Goal: Task Accomplishment & Management: Use online tool/utility

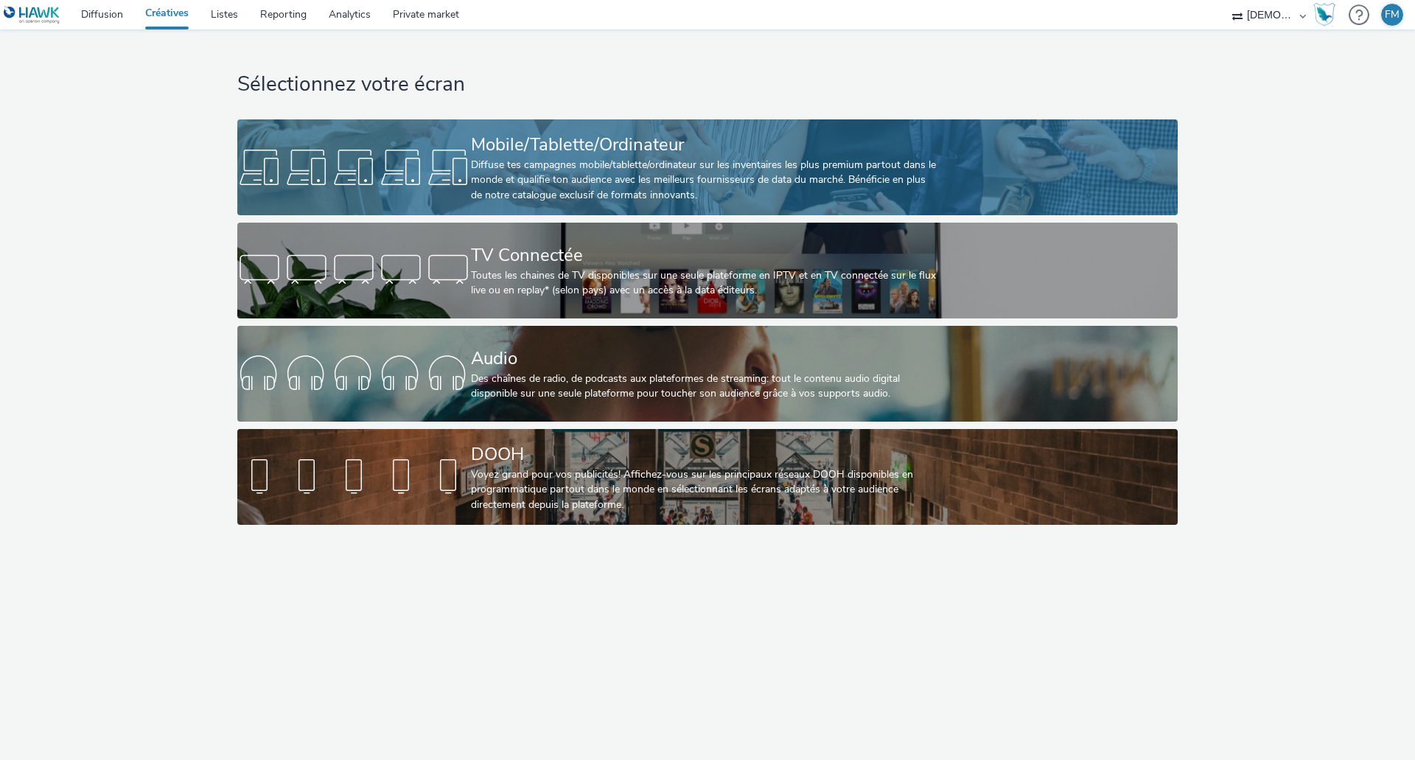
click at [562, 151] on div "Mobile/Tablette/Ordinateur" at bounding box center [704, 145] width 467 height 26
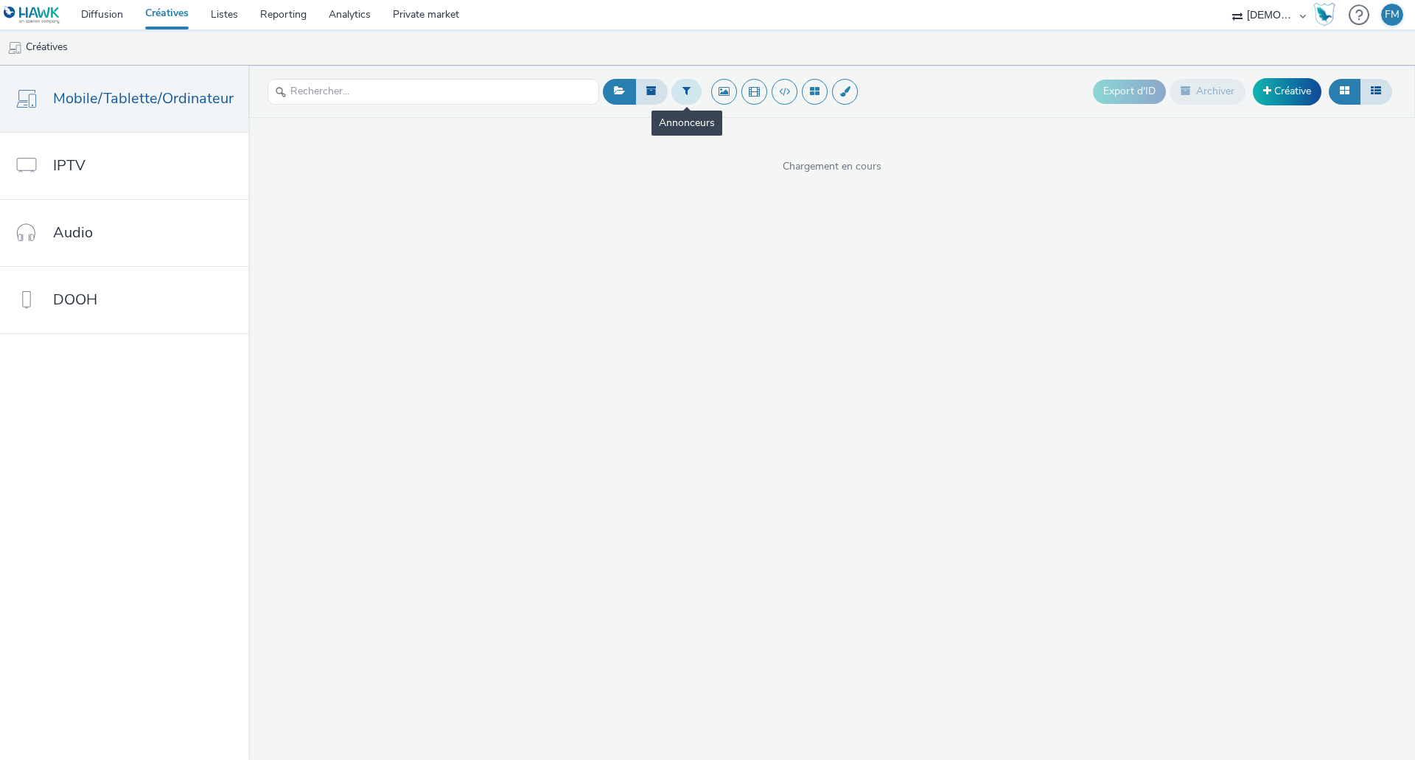
click at [684, 97] on button at bounding box center [687, 91] width 30 height 25
click at [762, 97] on div at bounding box center [762, 97] width 104 height 18
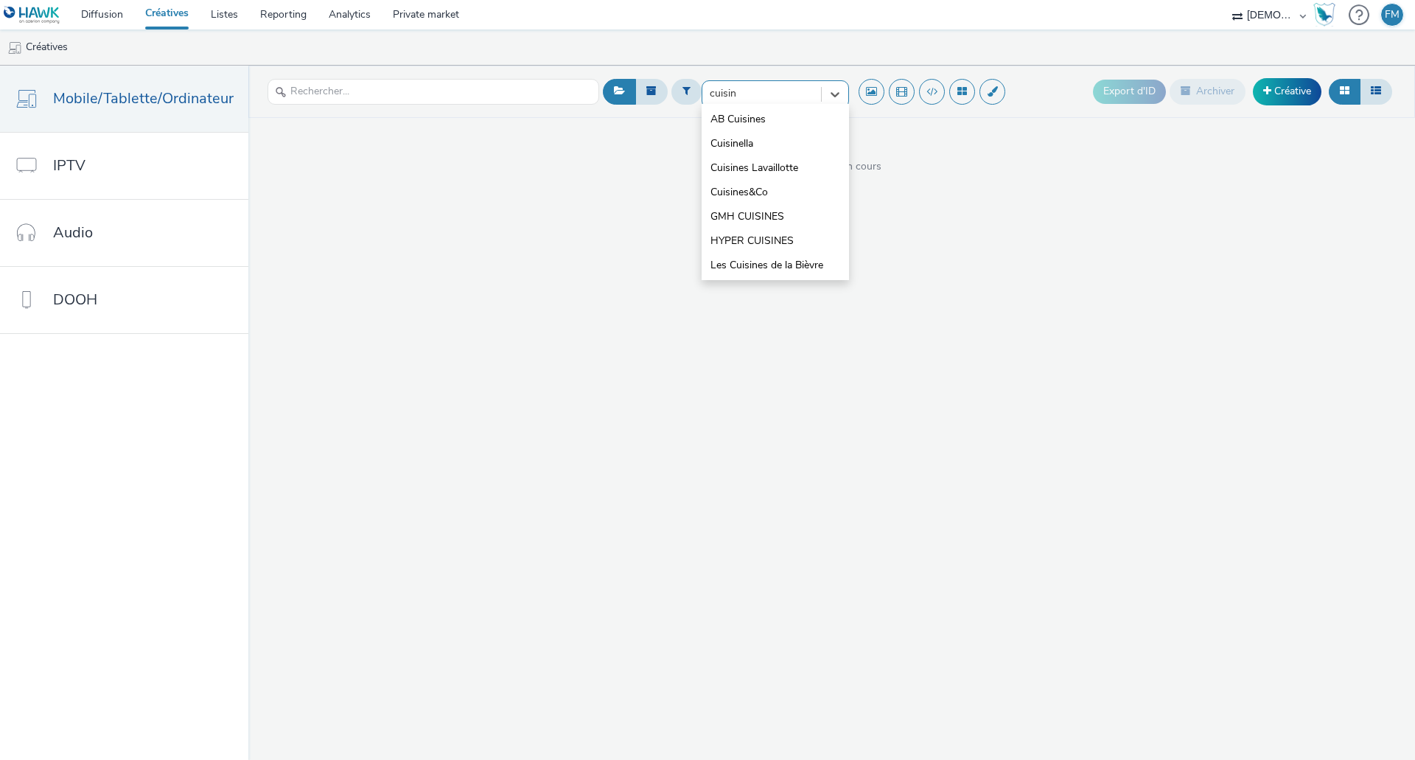
type input "cuisin"
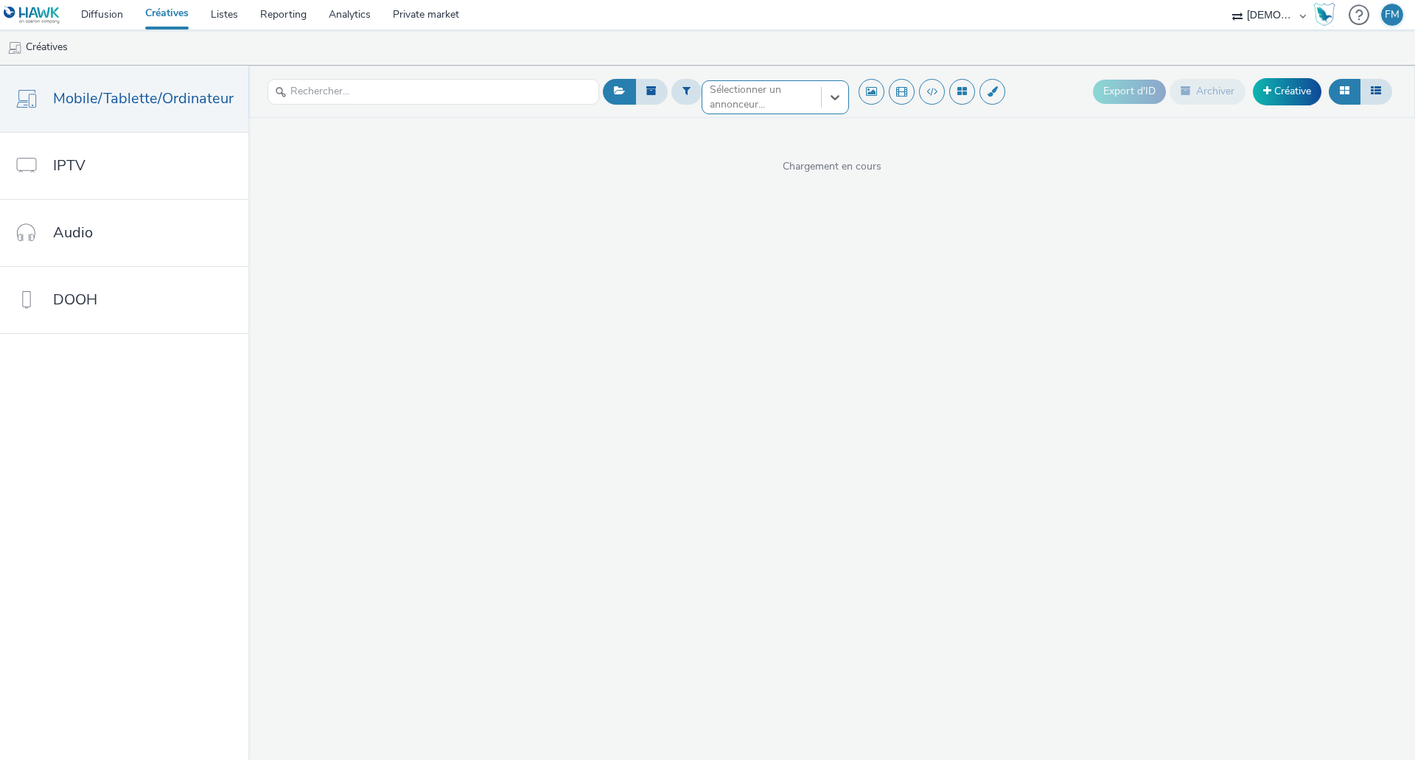
click at [759, 94] on div at bounding box center [762, 97] width 104 height 18
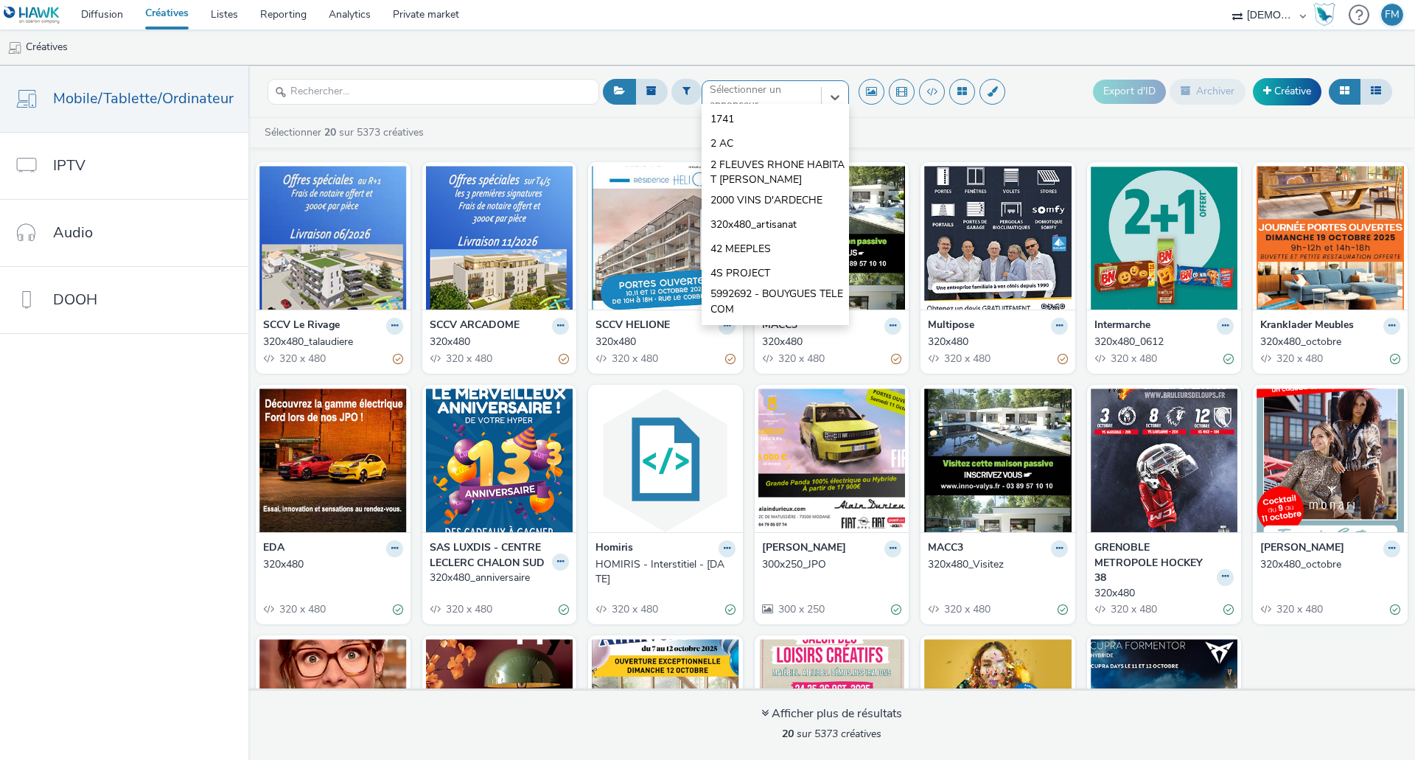
paste input "[PERSON_NAME]"
type input "[PERSON_NAME]"
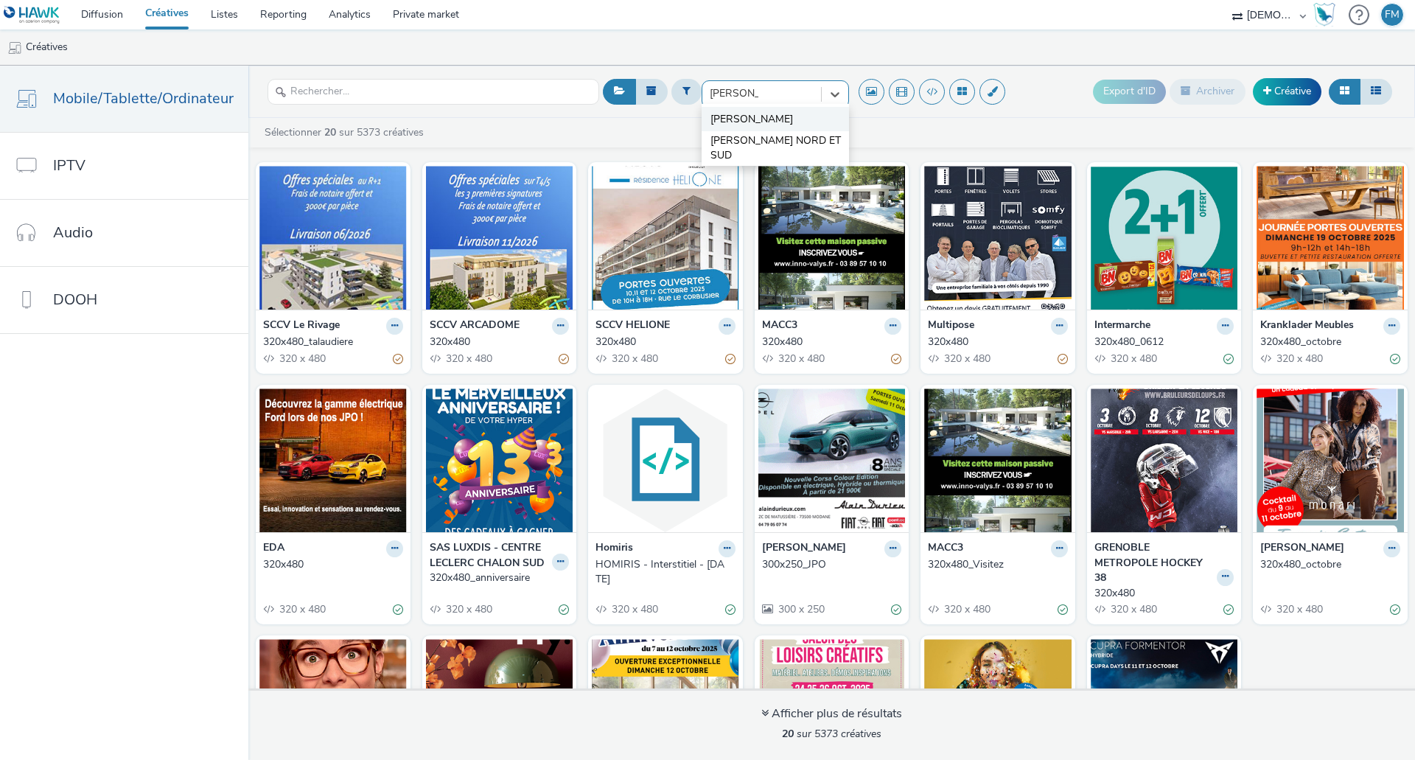
click at [766, 113] on li "[PERSON_NAME]" at bounding box center [775, 119] width 147 height 24
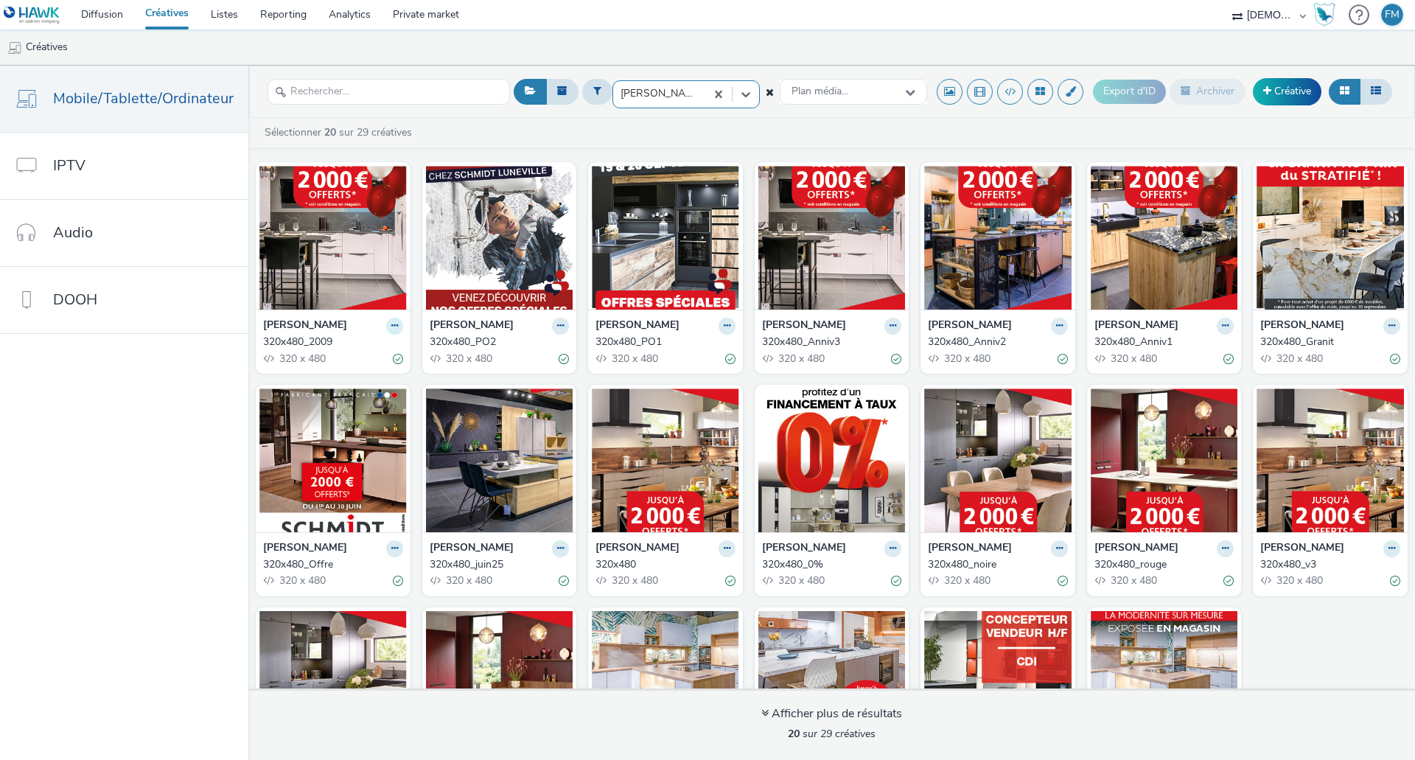
click at [391, 327] on icon at bounding box center [394, 325] width 7 height 9
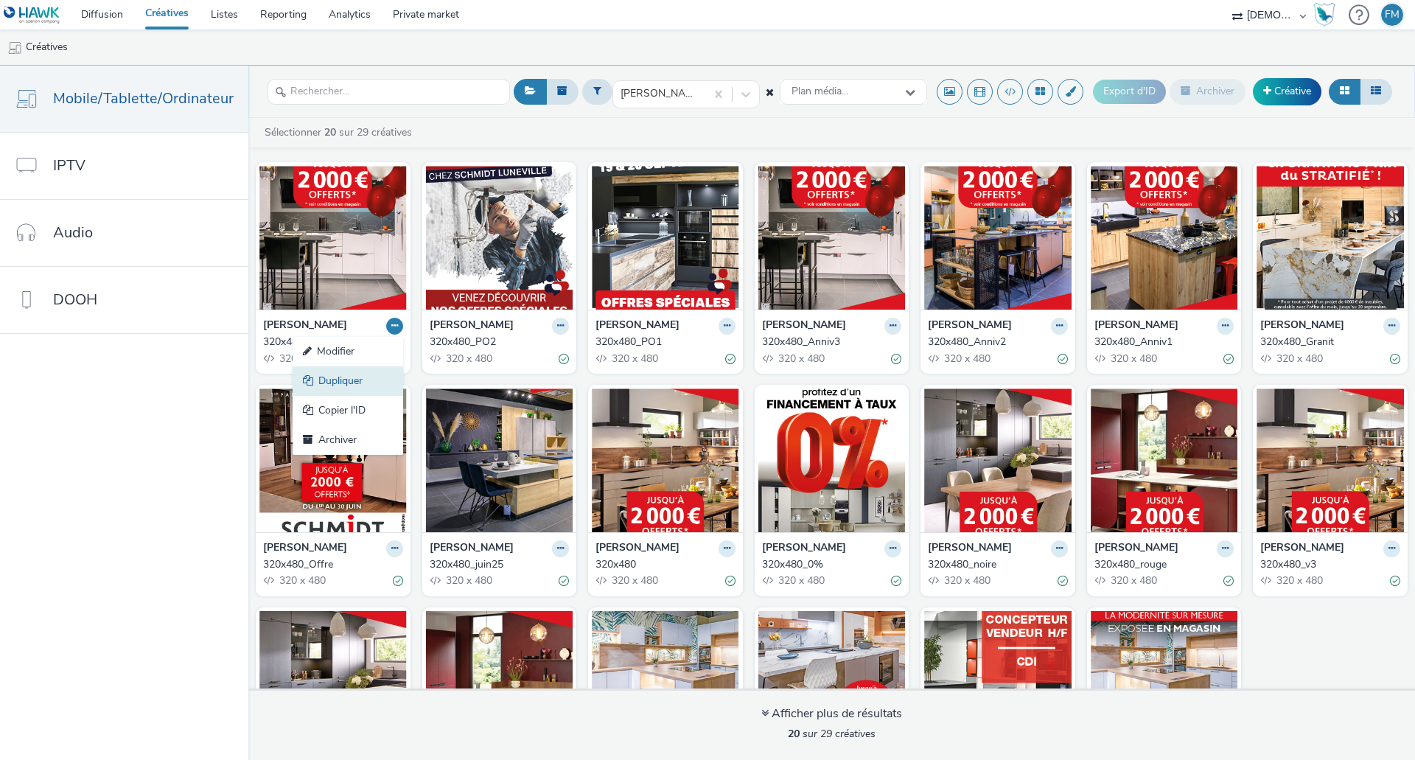
click at [360, 385] on link "Dupliquer" at bounding box center [348, 380] width 111 height 29
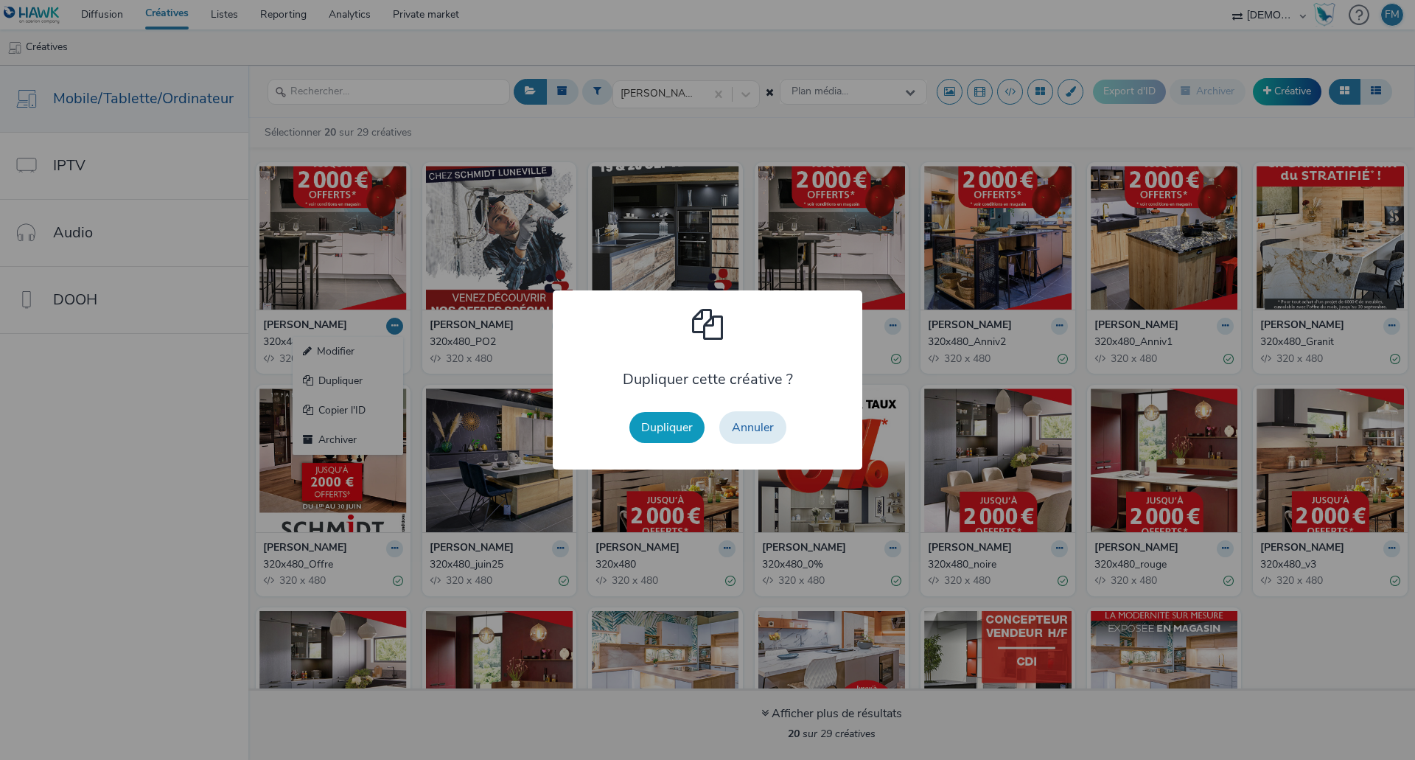
click at [661, 431] on button "Dupliquer" at bounding box center [667, 427] width 75 height 31
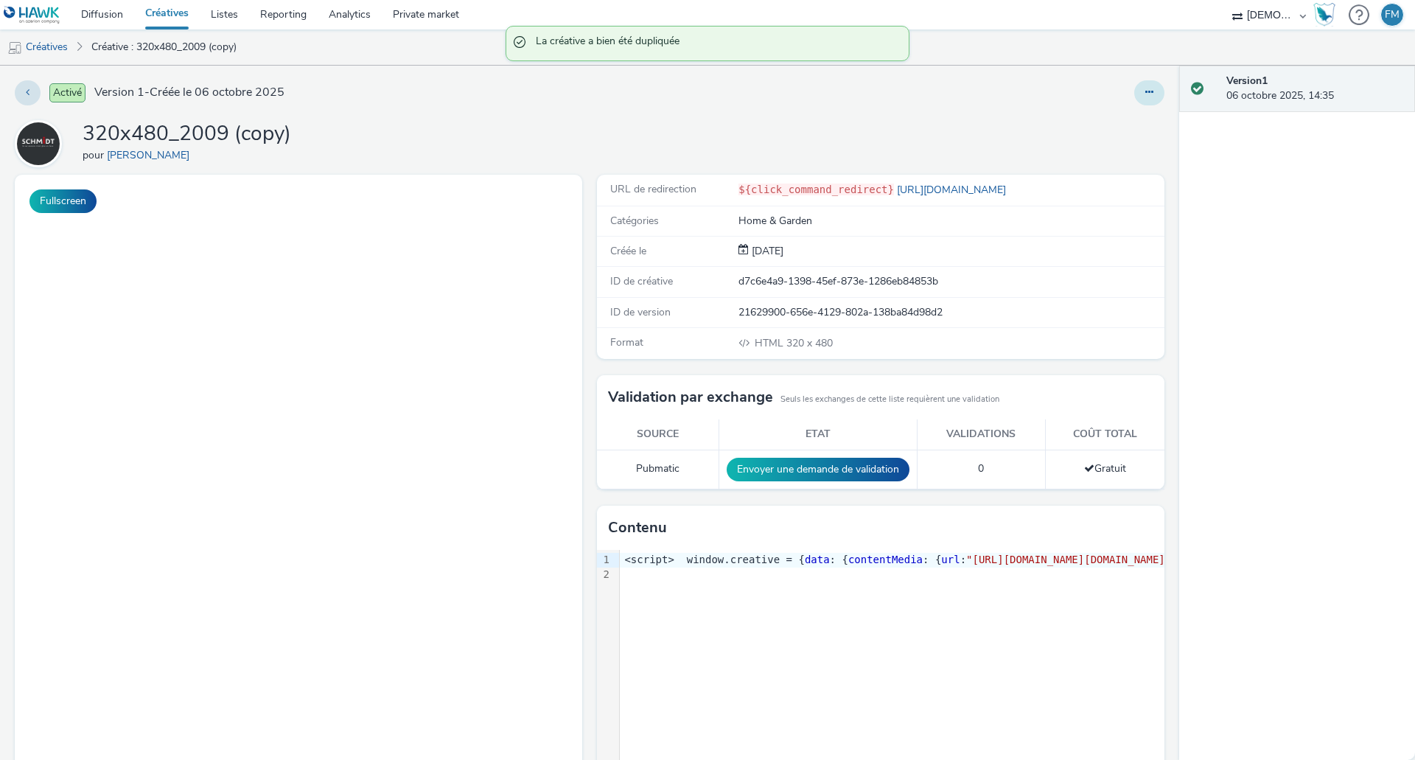
click at [1135, 94] on button at bounding box center [1150, 92] width 30 height 25
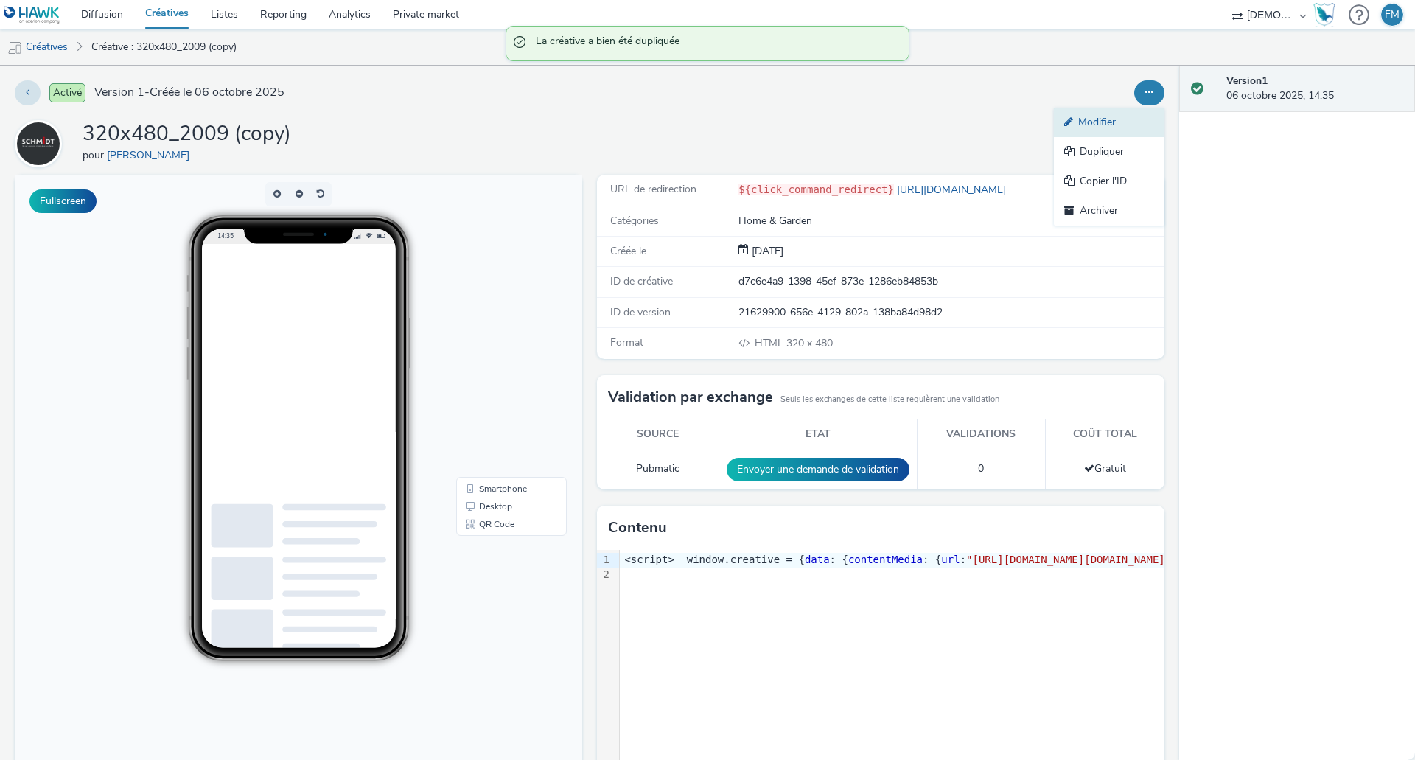
click at [1132, 113] on link "Modifier" at bounding box center [1109, 122] width 111 height 29
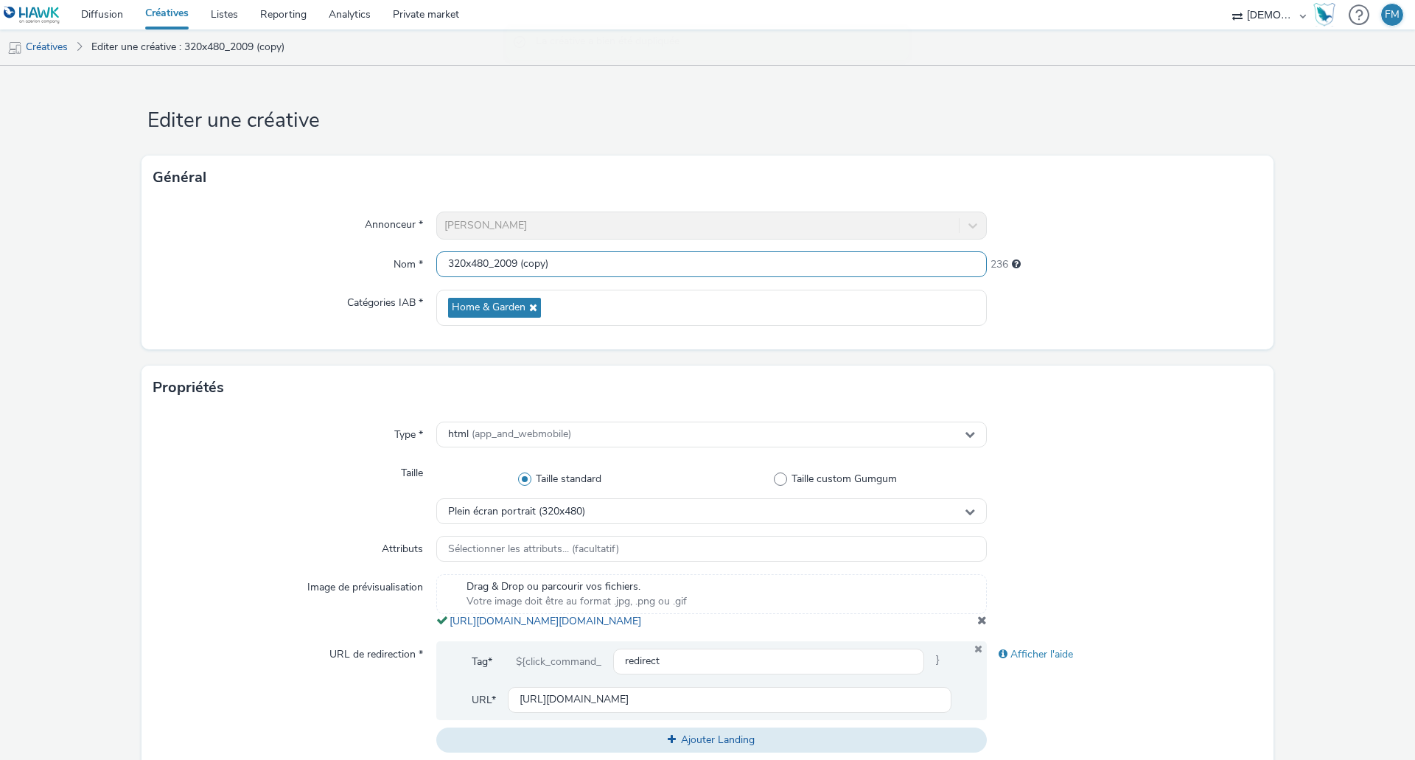
drag, startPoint x: 493, startPoint y: 256, endPoint x: 906, endPoint y: 286, distance: 413.9
click at [906, 286] on div "Annonceur * [PERSON_NAME] Nom * 320x480_2009 (copy) 236 Catégories IAB * Home &…" at bounding box center [708, 275] width 1132 height 150
type input "320x480"
click at [689, 88] on form "Editer une créative Général Annonceur * [PERSON_NAME] Nom * 320x480 248 Catégor…" at bounding box center [707, 678] width 1415 height 1225
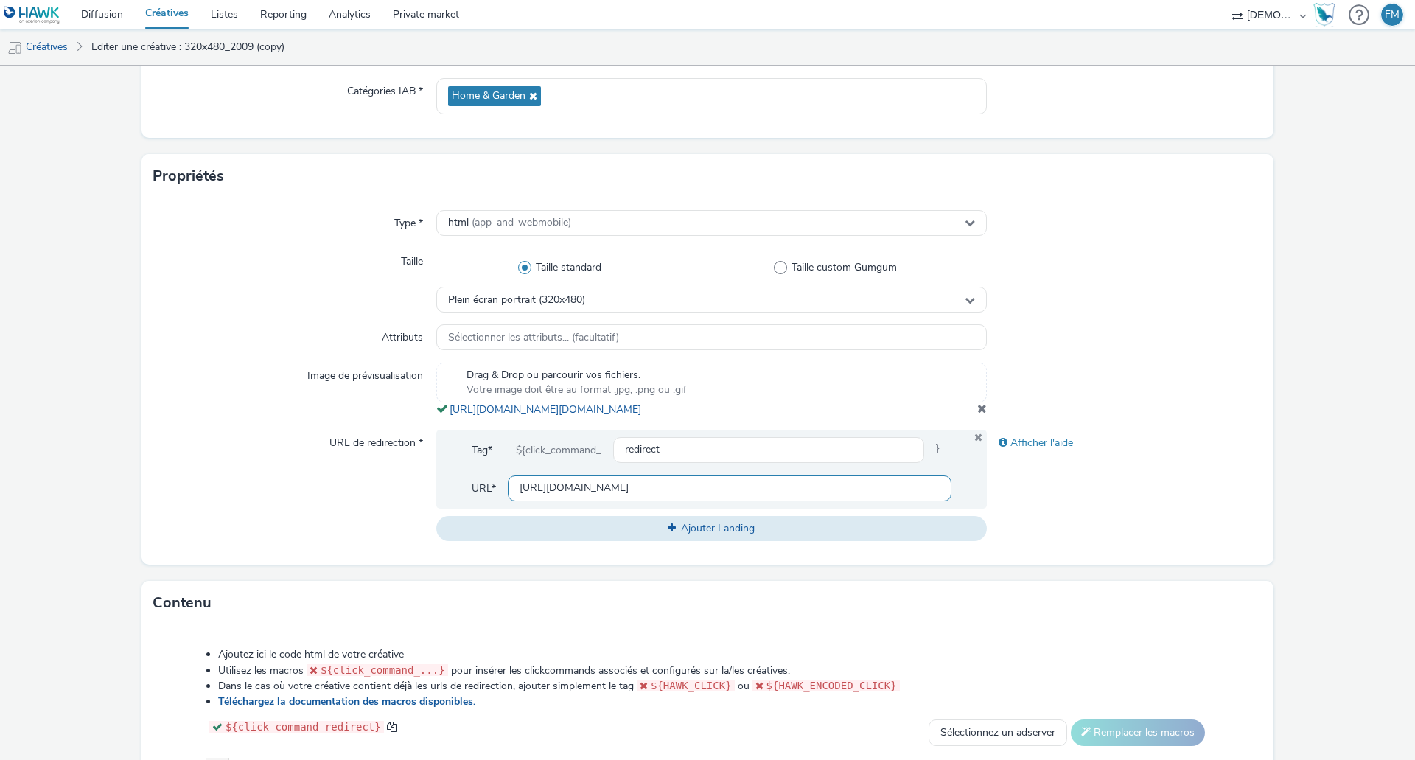
scroll to position [369, 0]
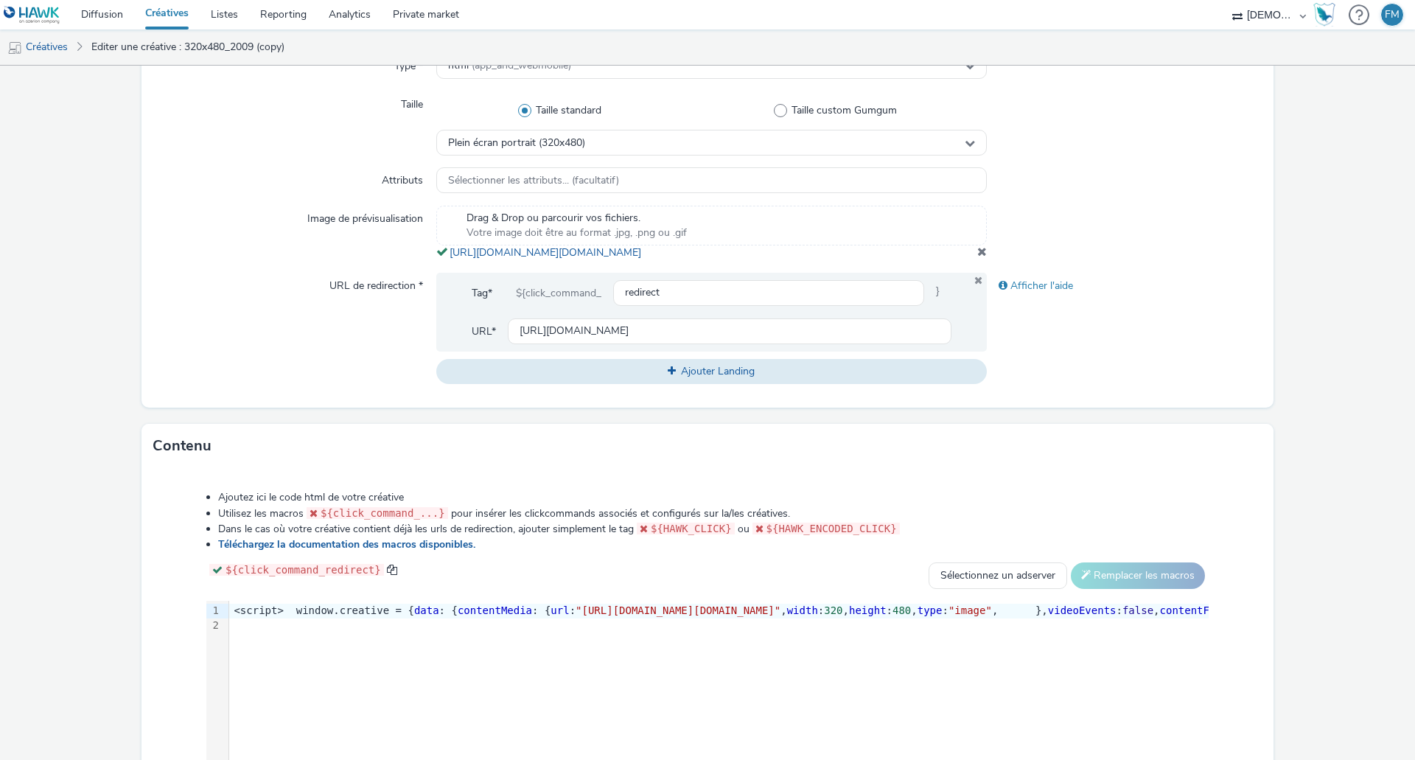
click at [978, 257] on span at bounding box center [983, 251] width 10 height 12
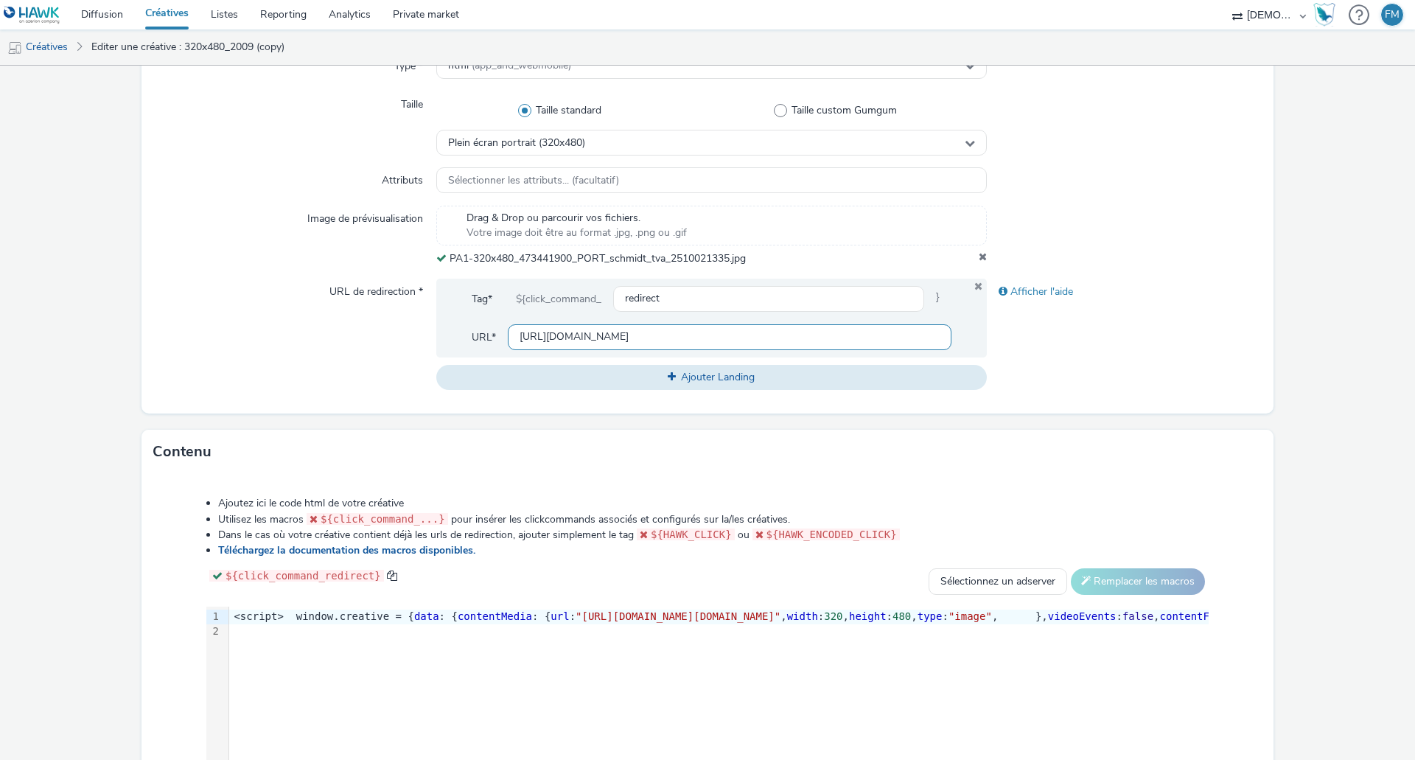
click at [725, 332] on input "[URL][DOMAIN_NAME]" at bounding box center [730, 337] width 444 height 26
paste input "[PERSON_NAME]"
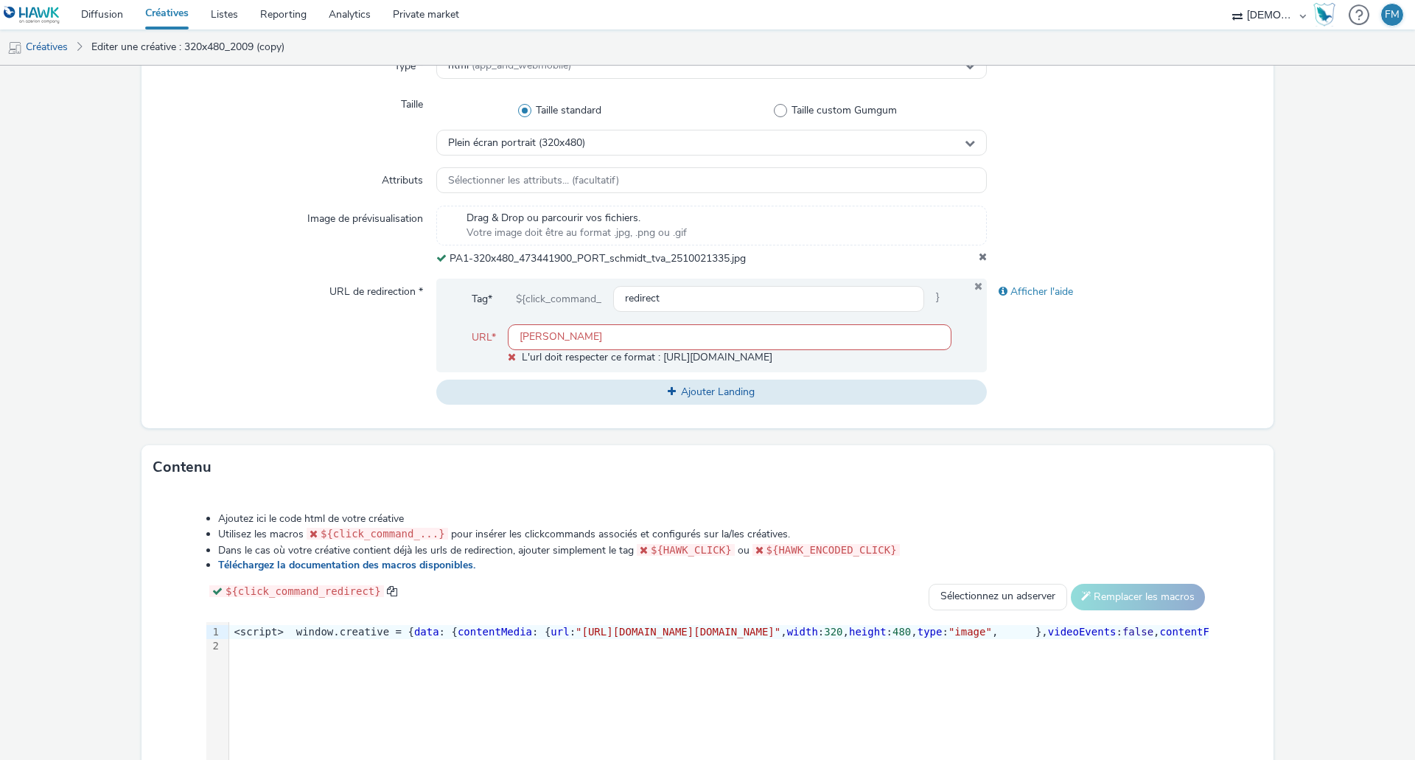
paste input "[URL][DOMAIN_NAME][PERSON_NAME]"
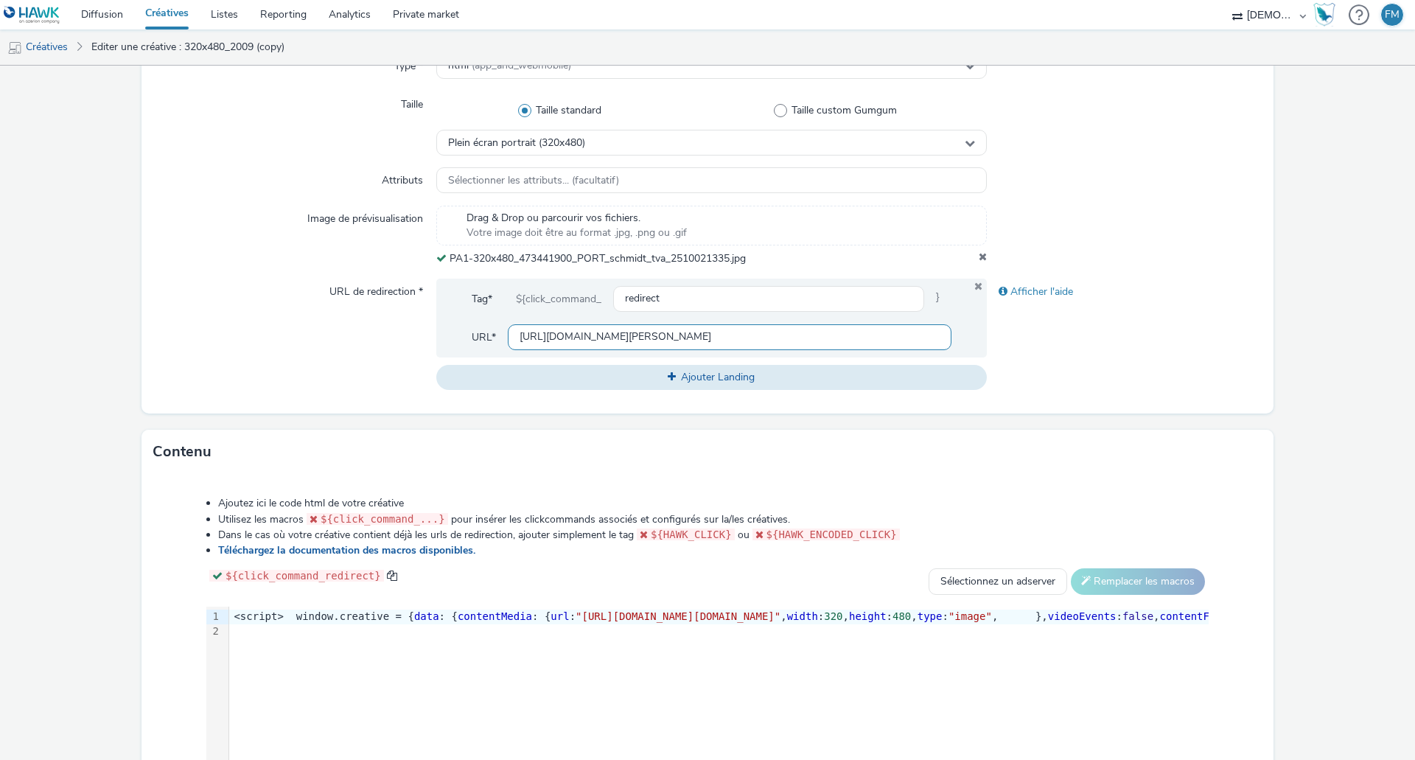
type input "[URL][DOMAIN_NAME][PERSON_NAME]"
click at [1262, 338] on div "Type * html (app_and_webmobile) Taille Taille standard Taille custom Gumgum Ple…" at bounding box center [708, 227] width 1132 height 372
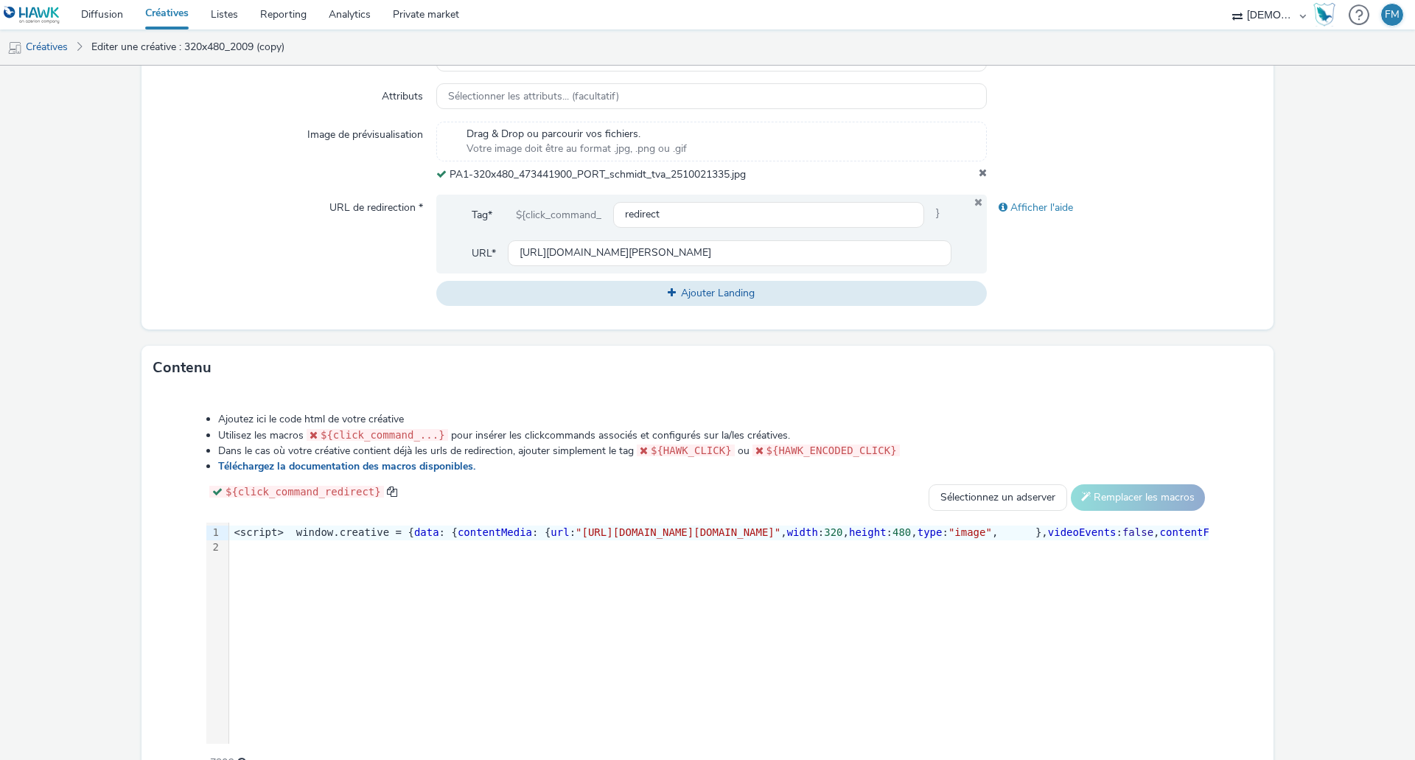
scroll to position [534, 0]
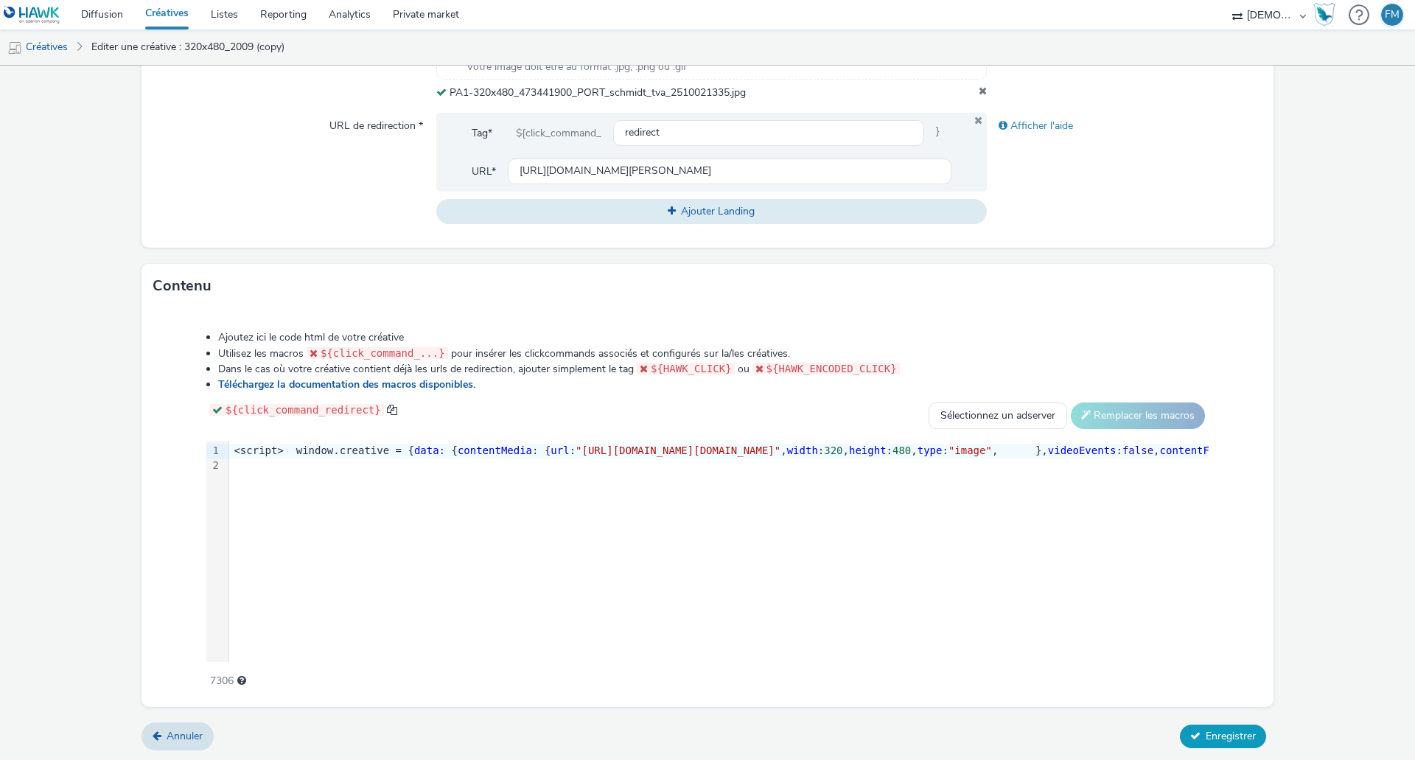
click at [1217, 734] on span "Enregistrer" at bounding box center [1231, 736] width 50 height 14
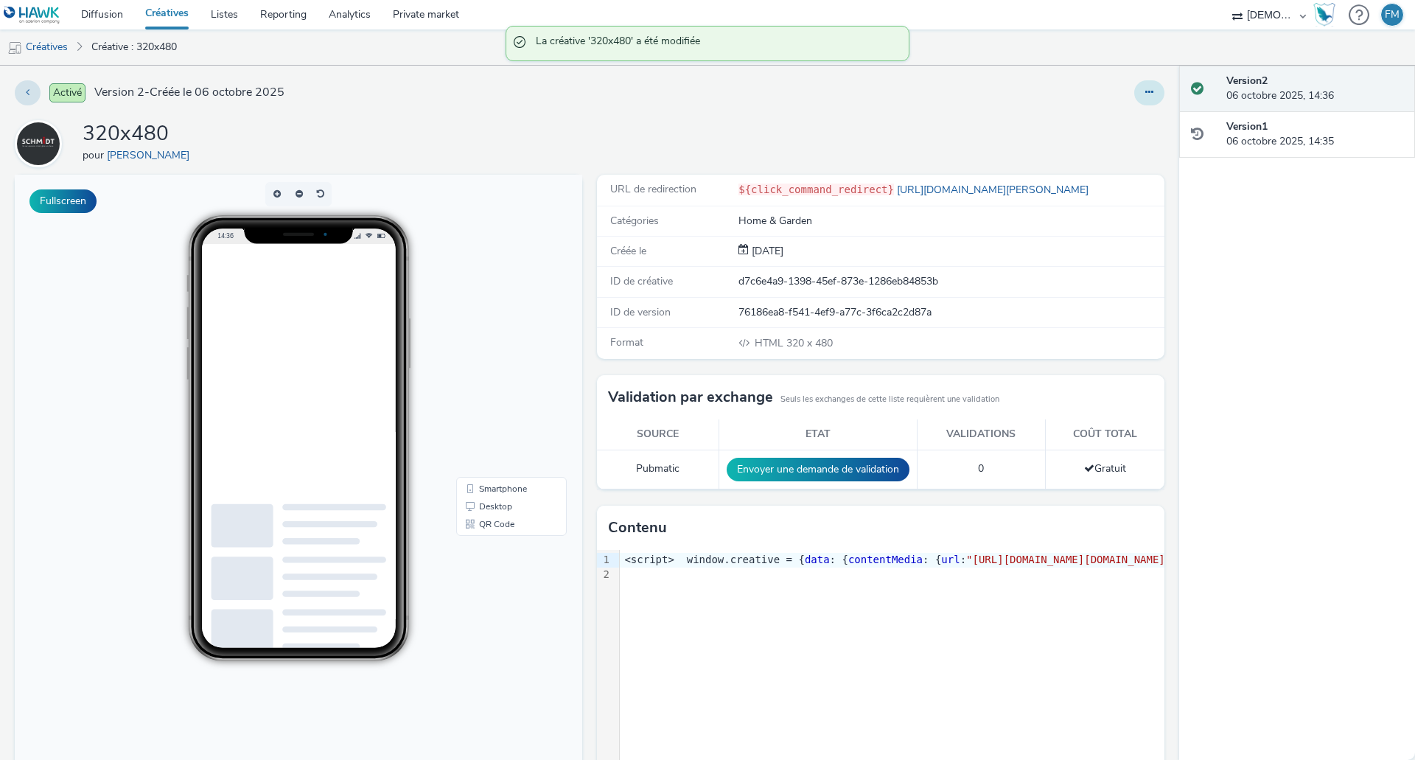
click at [1144, 96] on button at bounding box center [1150, 92] width 30 height 25
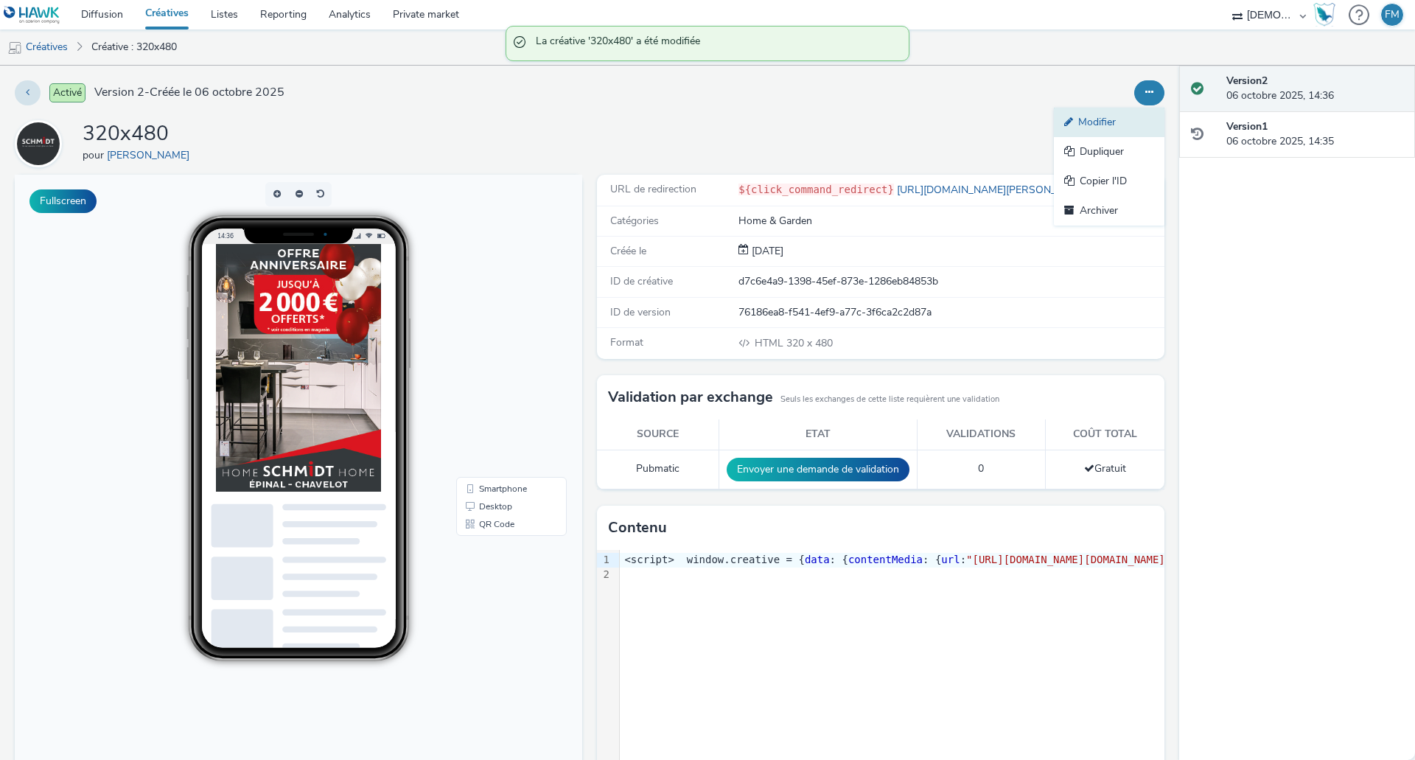
click at [1121, 122] on link "Modifier" at bounding box center [1109, 122] width 111 height 29
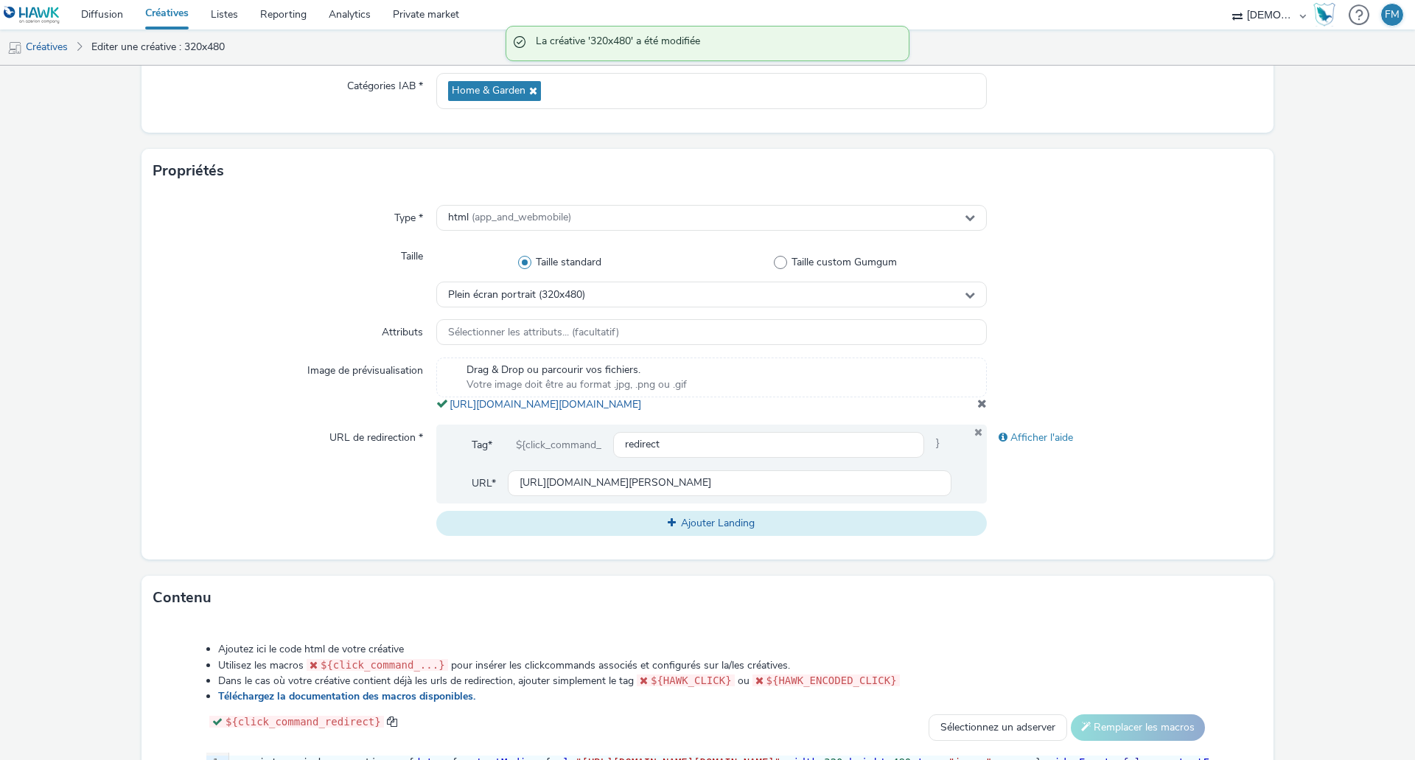
scroll to position [369, 0]
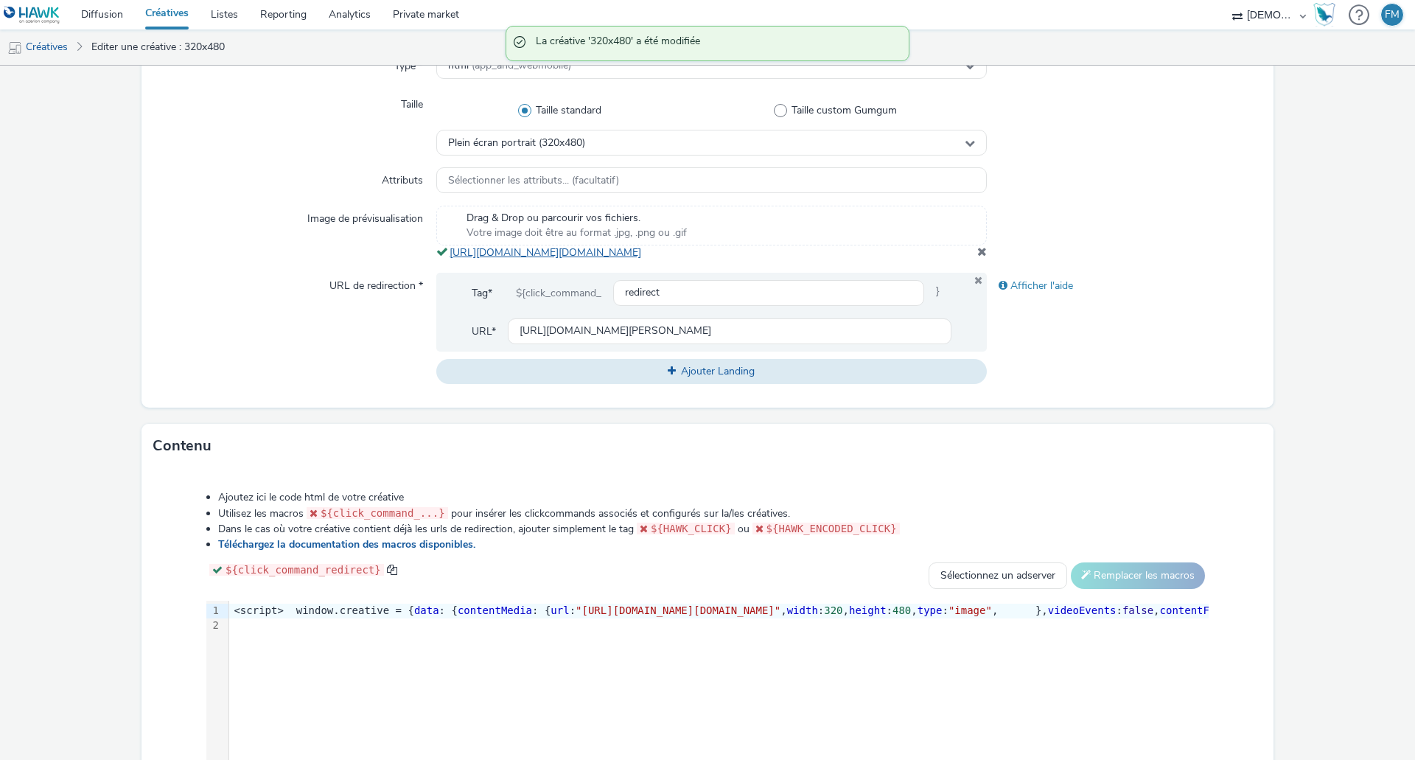
click at [595, 259] on link "[URL][DOMAIN_NAME][DOMAIN_NAME]" at bounding box center [549, 252] width 198 height 14
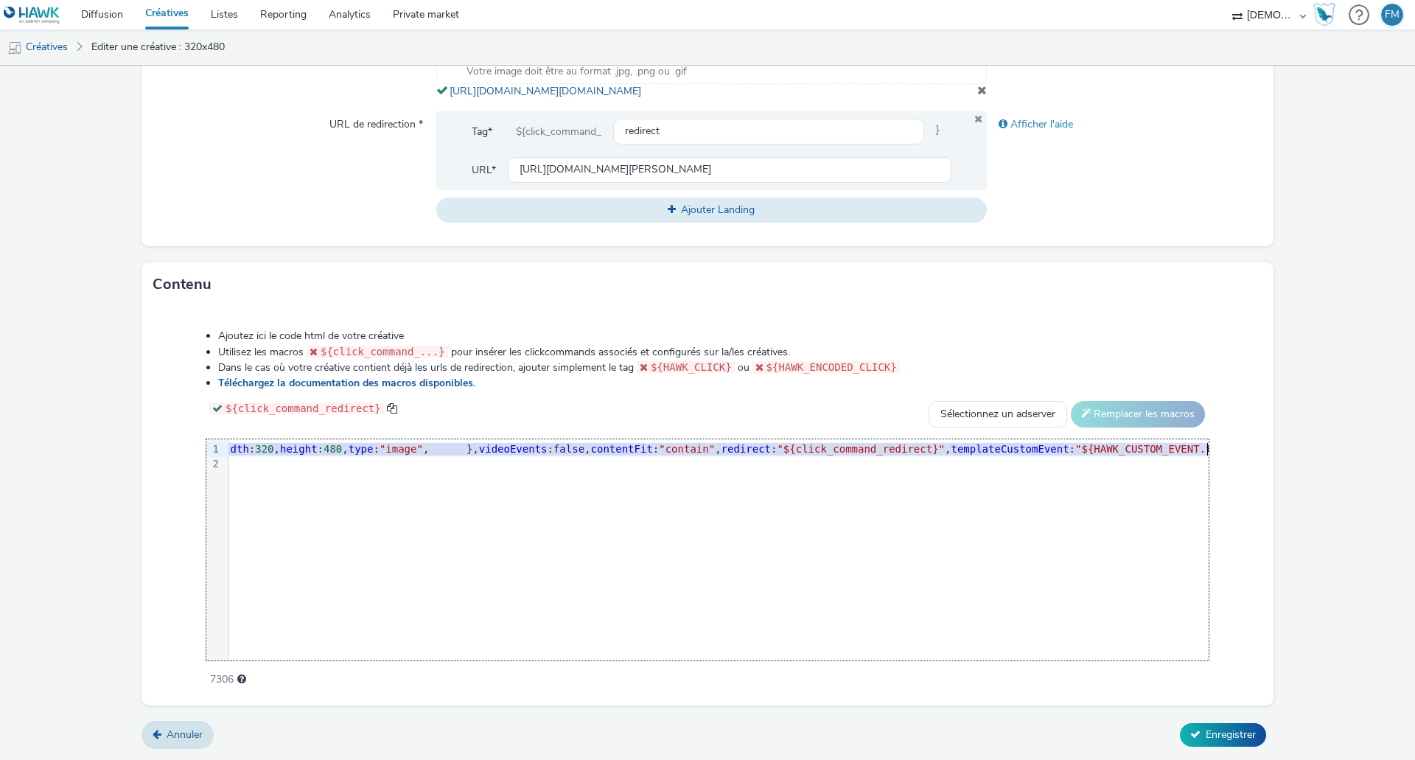
scroll to position [0, 588]
drag, startPoint x: 706, startPoint y: 451, endPoint x: 1020, endPoint y: 444, distance: 314.9
click at [193, 444] on span ""[URL][DOMAIN_NAME][DOMAIN_NAME]"" at bounding box center [90, 449] width 205 height 12
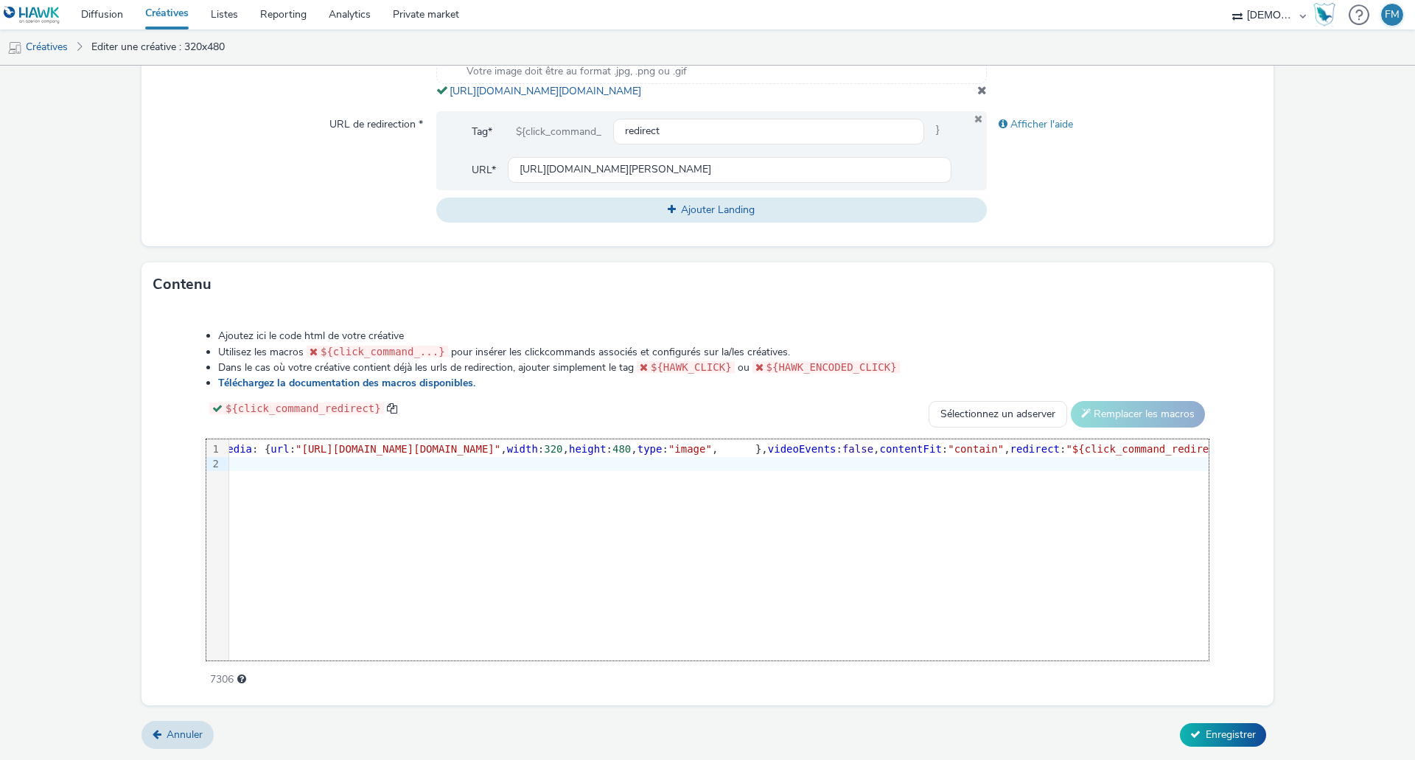
scroll to position [0, 271]
click at [1216, 738] on span "Enregistrer" at bounding box center [1231, 735] width 50 height 14
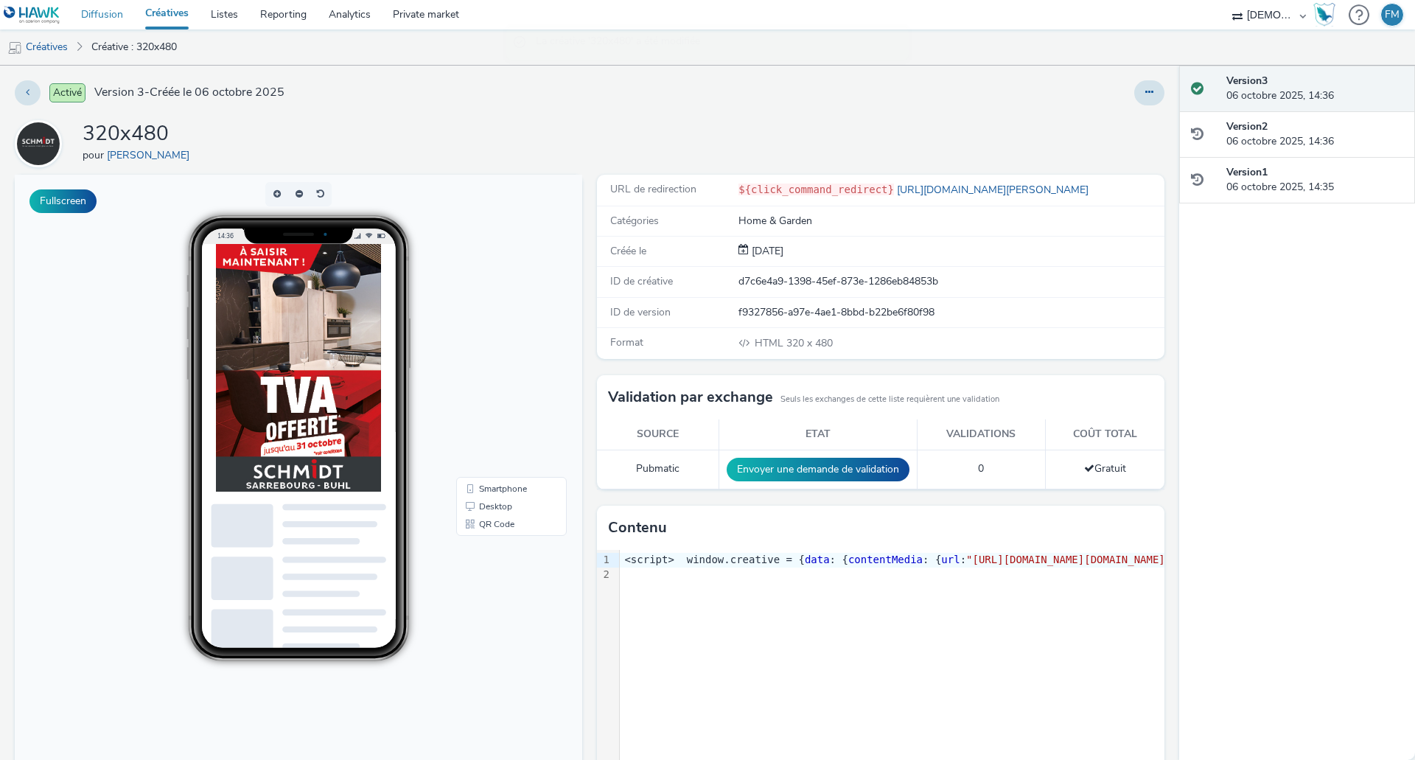
click at [106, 14] on link "Diffusion" at bounding box center [102, 14] width 64 height 29
